Goal: Task Accomplishment & Management: Complete application form

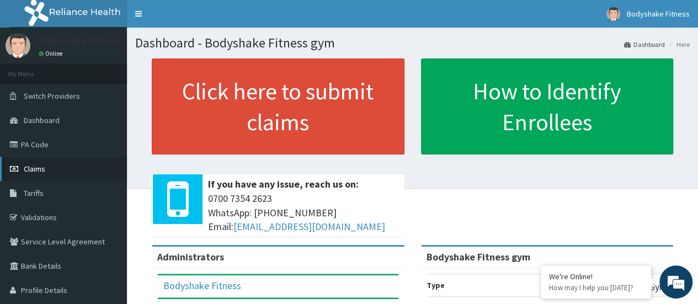
click at [40, 167] on span "Claims" at bounding box center [35, 169] width 22 height 10
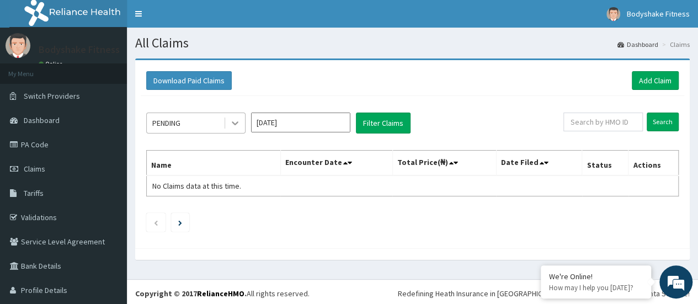
click at [236, 123] on icon at bounding box center [235, 124] width 7 height 4
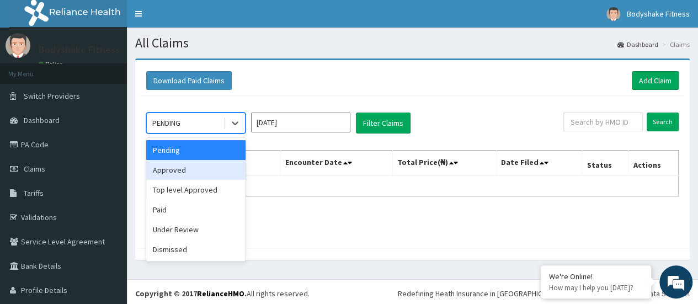
click at [219, 170] on div "Approved" at bounding box center [195, 170] width 99 height 20
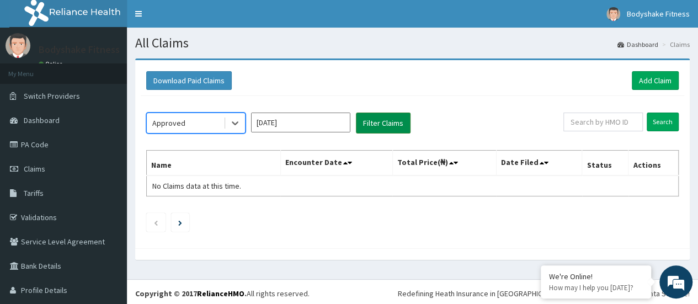
click at [373, 121] on button "Filter Claims" at bounding box center [383, 123] width 55 height 21
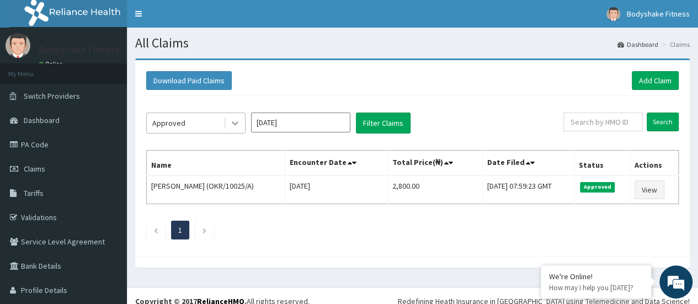
click at [233, 122] on icon at bounding box center [235, 124] width 7 height 4
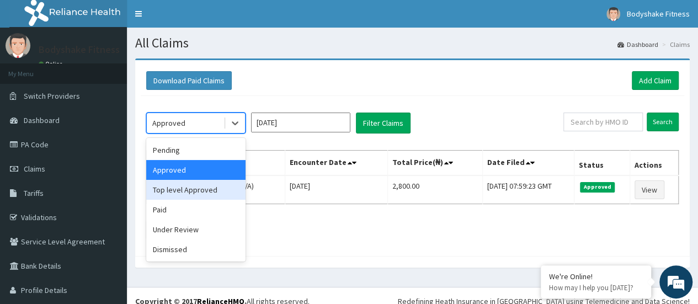
click at [209, 185] on div "Top level Approved" at bounding box center [195, 190] width 99 height 20
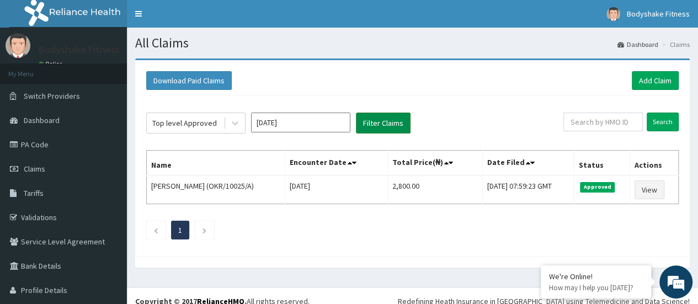
click at [376, 122] on button "Filter Claims" at bounding box center [383, 123] width 55 height 21
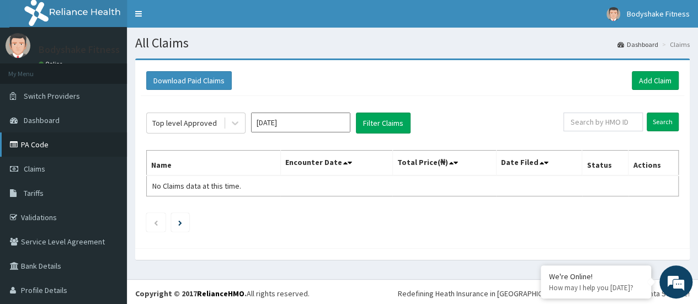
click at [34, 141] on link "PA Code" at bounding box center [63, 144] width 127 height 24
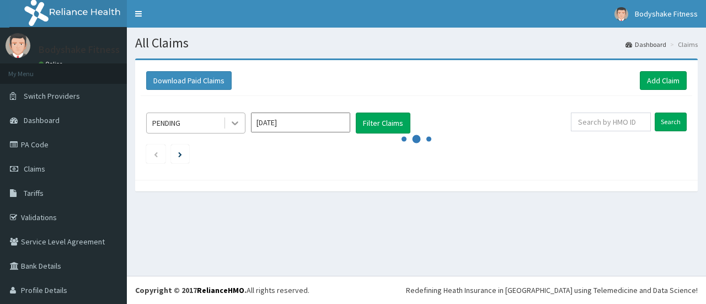
click at [236, 120] on icon at bounding box center [235, 123] width 11 height 11
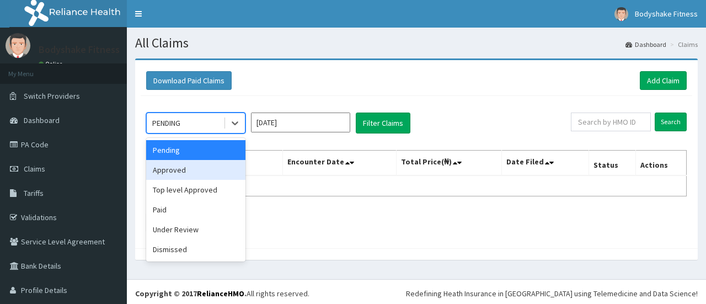
click at [200, 167] on div "Approved" at bounding box center [195, 170] width 99 height 20
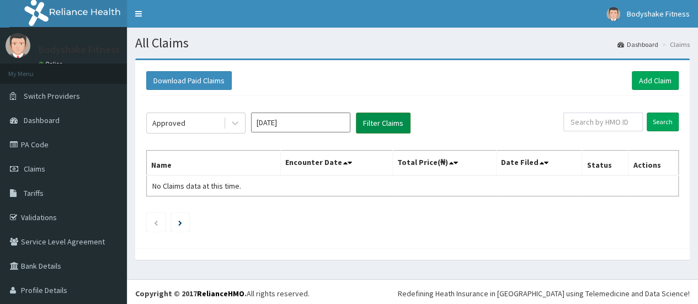
click at [387, 124] on button "Filter Claims" at bounding box center [383, 123] width 55 height 21
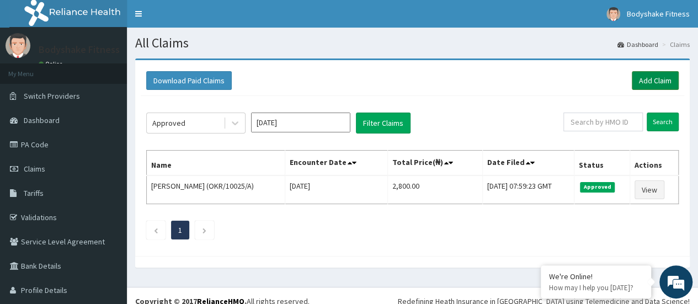
click at [645, 78] on link "Add Claim" at bounding box center [655, 80] width 47 height 19
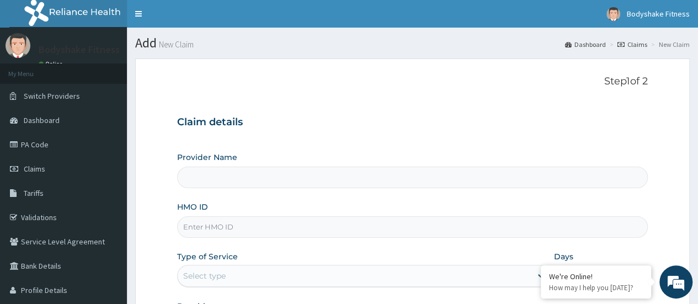
type input "Bodyshake Fitness gym"
type input "1"
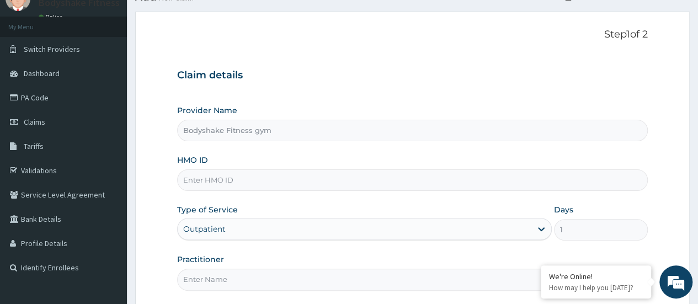
scroll to position [55, 0]
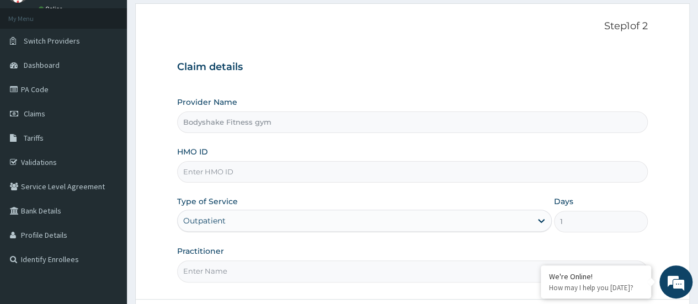
click at [258, 169] on input "HMO ID" at bounding box center [412, 172] width 471 height 22
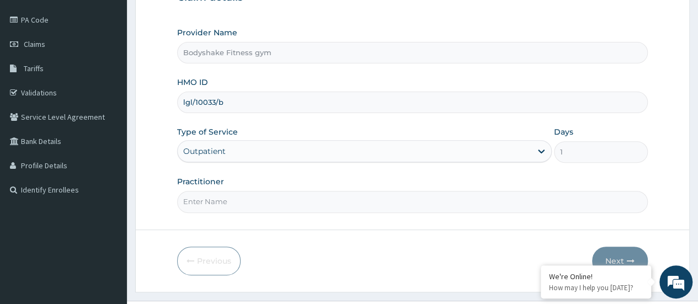
scroll to position [147, 0]
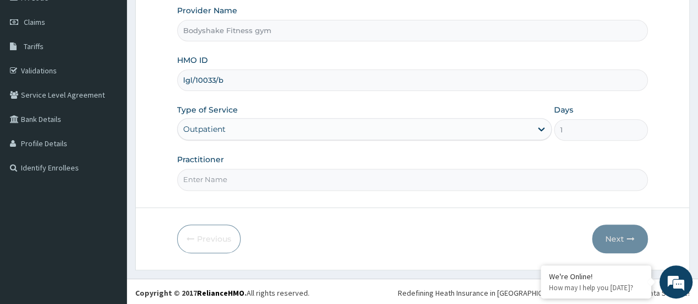
type input "lgl/10033/b"
click at [259, 176] on input "Practitioner" at bounding box center [412, 180] width 471 height 22
type input "Nnaemeka Chimereze"
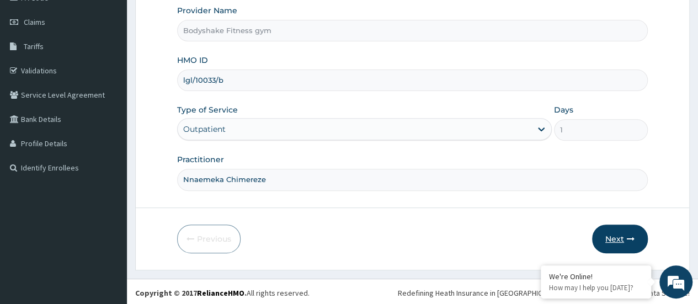
click at [615, 235] on button "Next" at bounding box center [620, 239] width 56 height 29
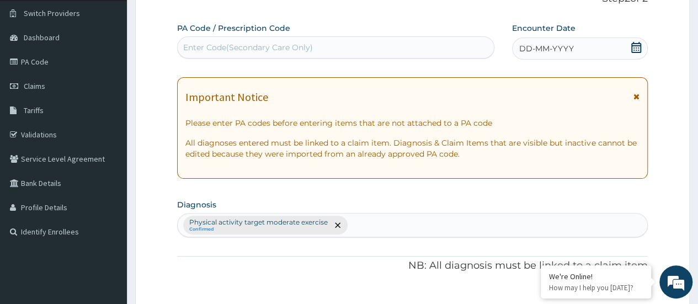
scroll to position [55, 0]
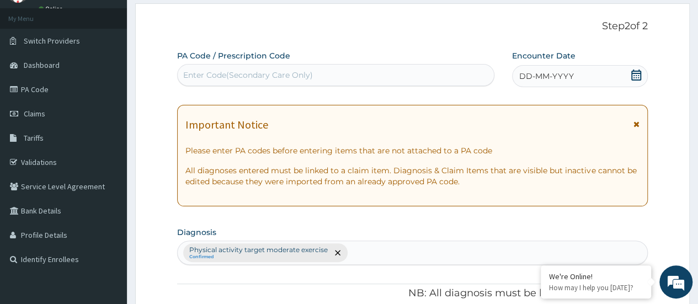
click at [272, 68] on div "Enter Code(Secondary Care Only)" at bounding box center [336, 75] width 316 height 18
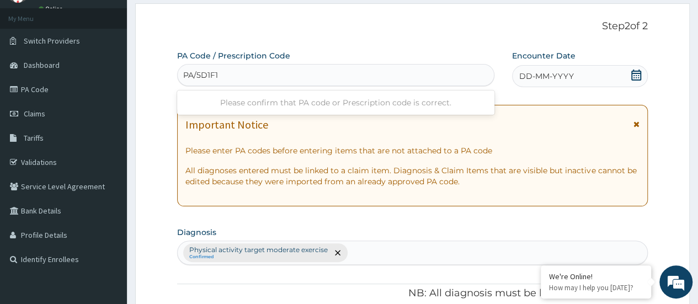
type input "PA/5D1F14"
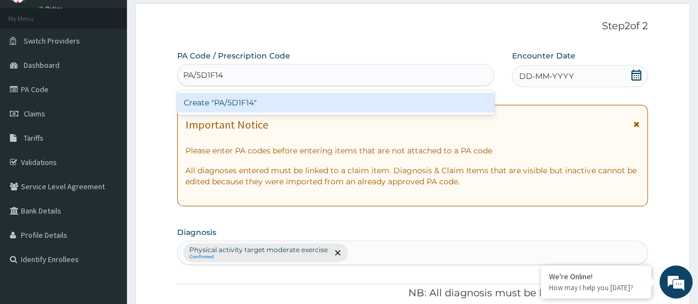
click at [273, 100] on div "Create "PA/5D1F14"" at bounding box center [335, 103] width 317 height 20
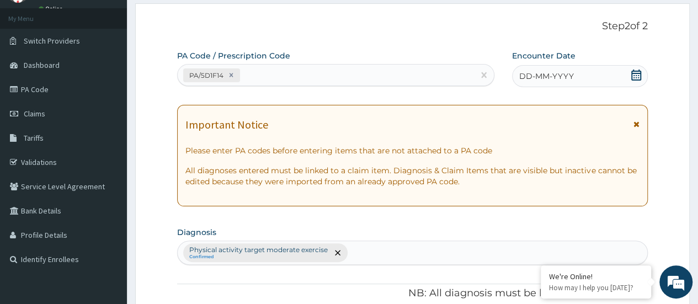
click at [557, 83] on div "DD-MM-YYYY" at bounding box center [580, 76] width 136 height 22
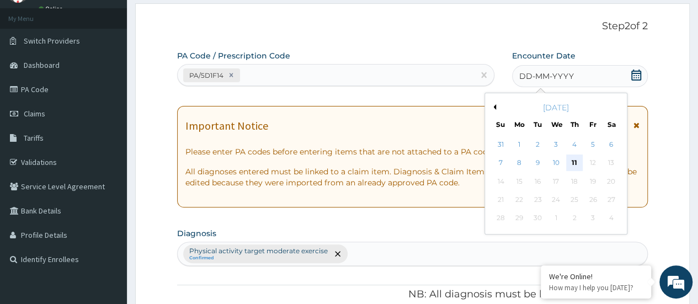
click at [574, 164] on div "11" at bounding box center [574, 163] width 17 height 17
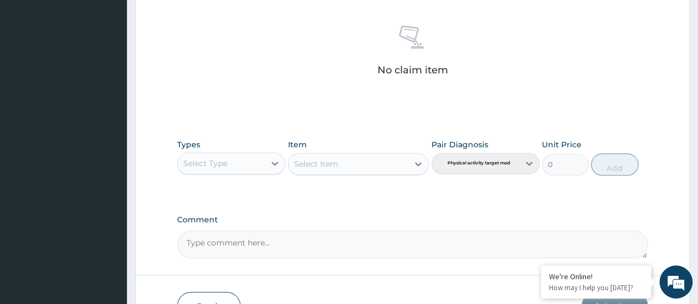
scroll to position [423, 0]
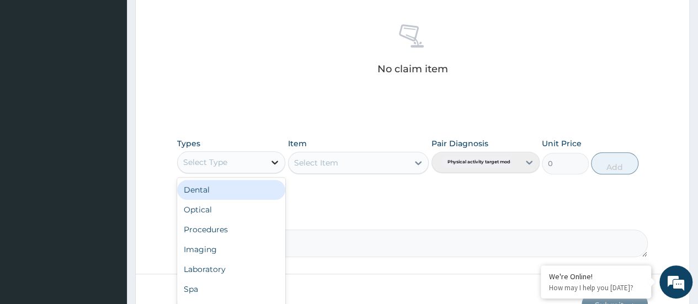
click at [278, 161] on icon at bounding box center [275, 163] width 7 height 4
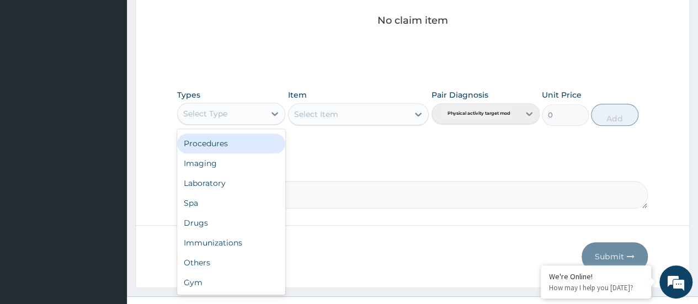
scroll to position [490, 0]
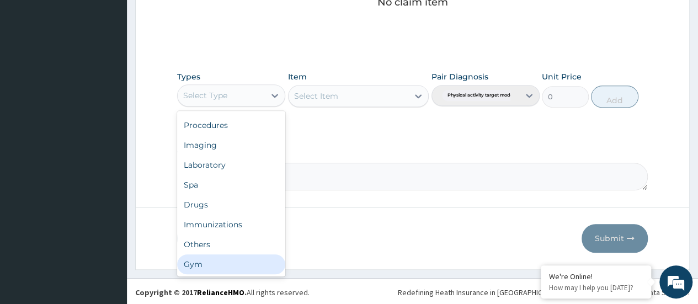
click at [216, 259] on div "Gym" at bounding box center [231, 264] width 108 height 20
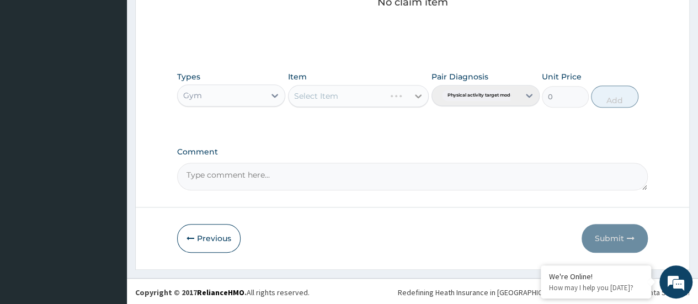
click at [417, 92] on div "Select Item" at bounding box center [358, 96] width 141 height 22
click at [414, 94] on icon at bounding box center [418, 96] width 11 height 11
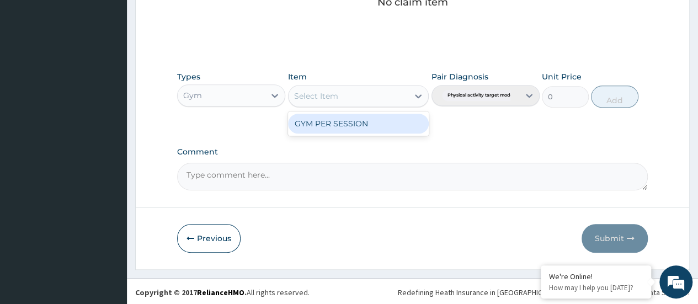
click at [411, 120] on div "GYM PER SESSION" at bounding box center [358, 124] width 141 height 20
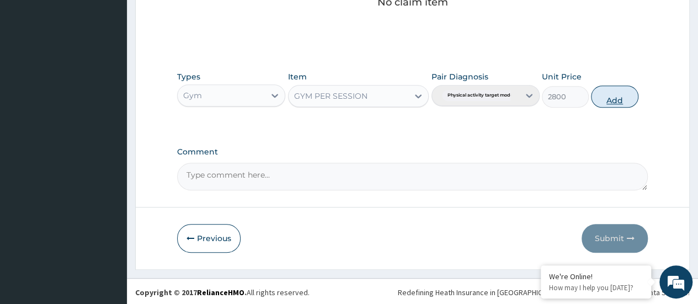
click at [614, 99] on button "Add" at bounding box center [614, 97] width 47 height 22
type input "0"
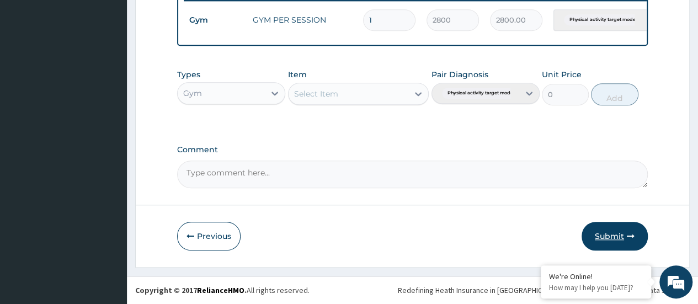
click at [621, 240] on button "Submit" at bounding box center [615, 236] width 66 height 29
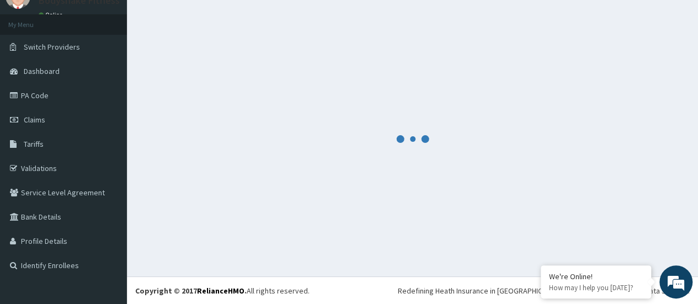
scroll to position [446, 0]
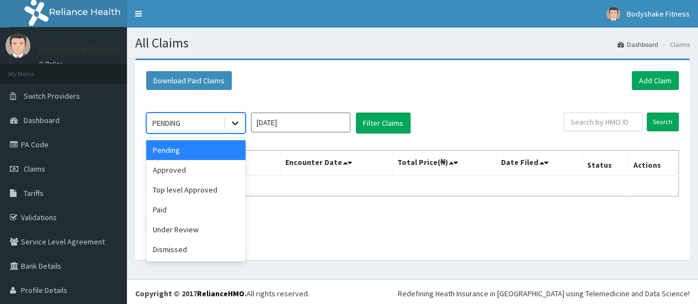
click at [234, 121] on icon at bounding box center [235, 123] width 11 height 11
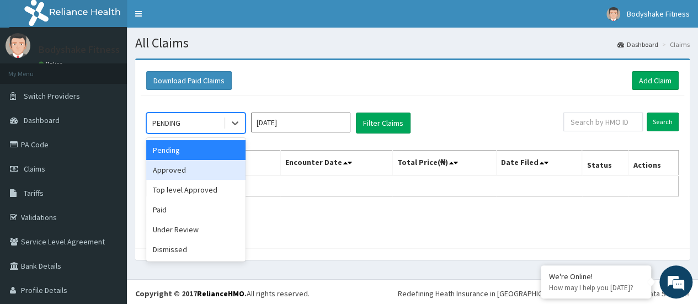
click at [192, 172] on div "Approved" at bounding box center [195, 170] width 99 height 20
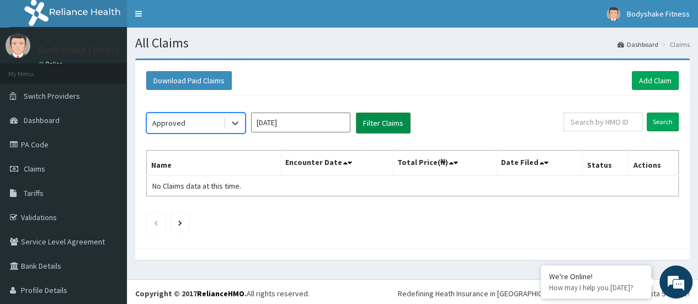
click at [382, 121] on button "Filter Claims" at bounding box center [383, 123] width 55 height 21
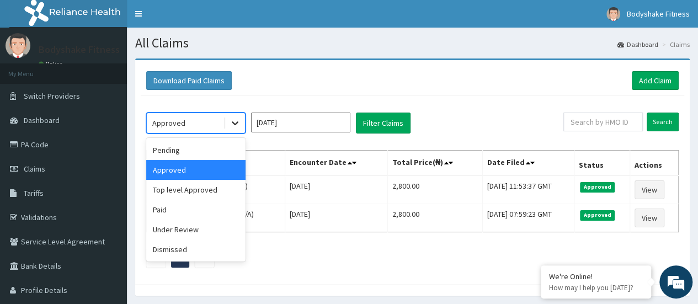
click at [238, 123] on icon at bounding box center [235, 123] width 11 height 11
click at [190, 191] on div "Top level Approved" at bounding box center [195, 190] width 99 height 20
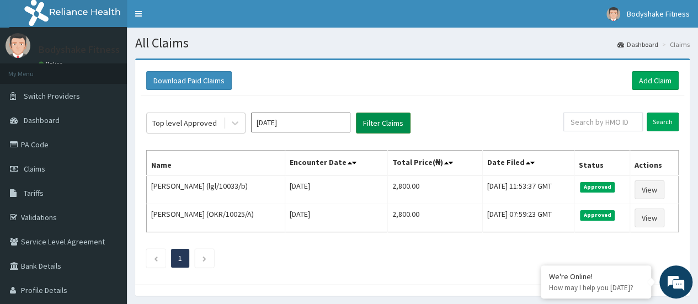
click at [386, 123] on button "Filter Claims" at bounding box center [383, 123] width 55 height 21
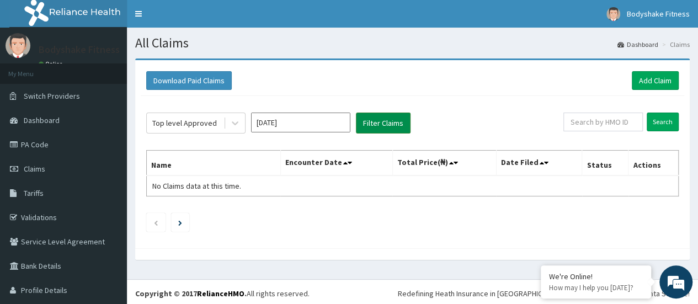
click at [386, 123] on button "Filter Claims" at bounding box center [383, 123] width 55 height 21
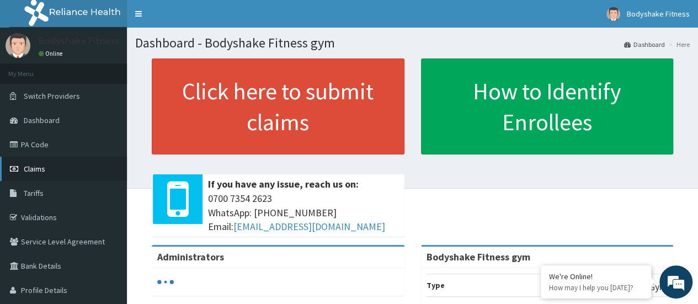
click at [49, 171] on link "Claims" at bounding box center [63, 169] width 127 height 24
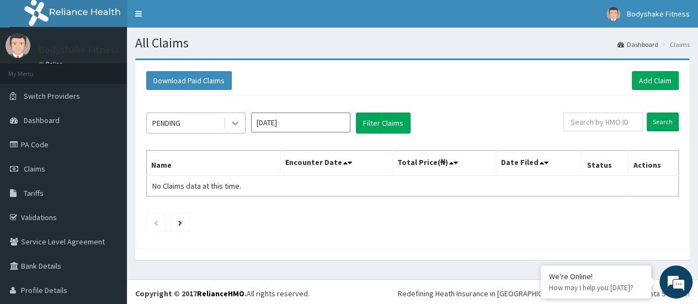
click at [238, 124] on icon at bounding box center [235, 123] width 11 height 11
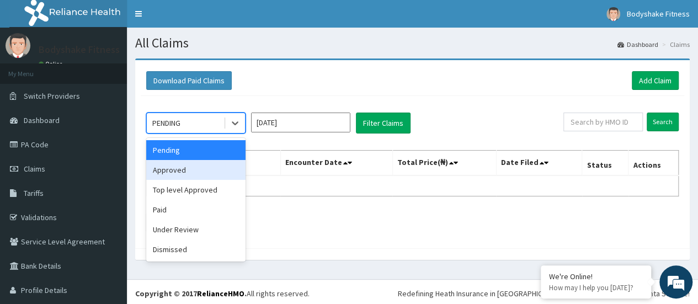
click at [207, 167] on div "Approved" at bounding box center [195, 170] width 99 height 20
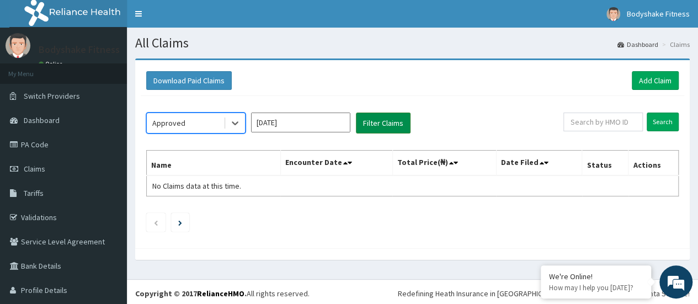
click at [387, 121] on button "Filter Claims" at bounding box center [383, 123] width 55 height 21
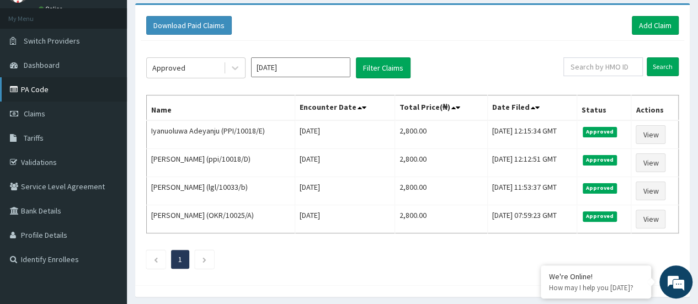
click at [34, 89] on link "PA Code" at bounding box center [63, 89] width 127 height 24
